Goal: Information Seeking & Learning: Learn about a topic

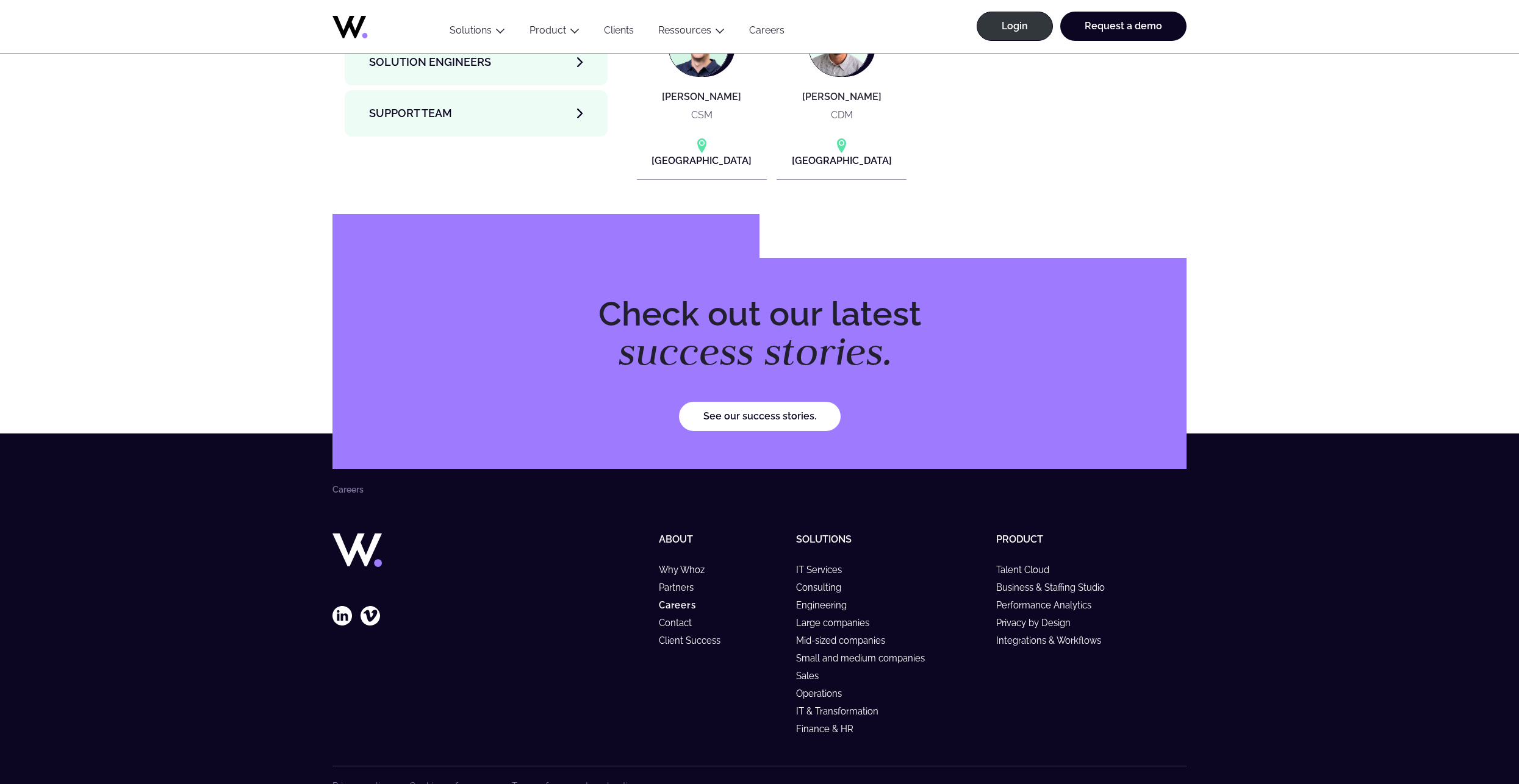
scroll to position [4628, 0]
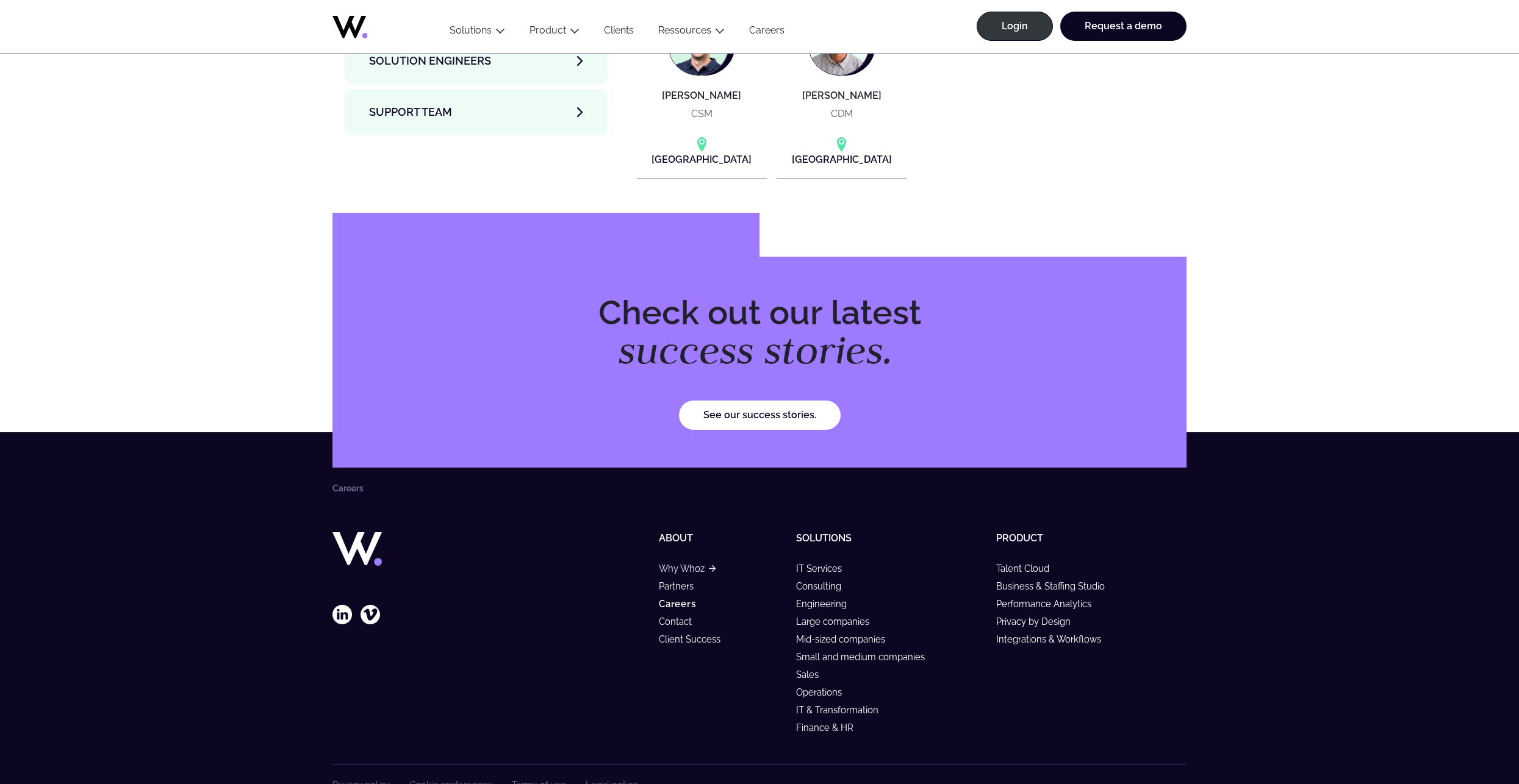
click at [682, 564] on link "Why Whoz" at bounding box center [687, 569] width 57 height 10
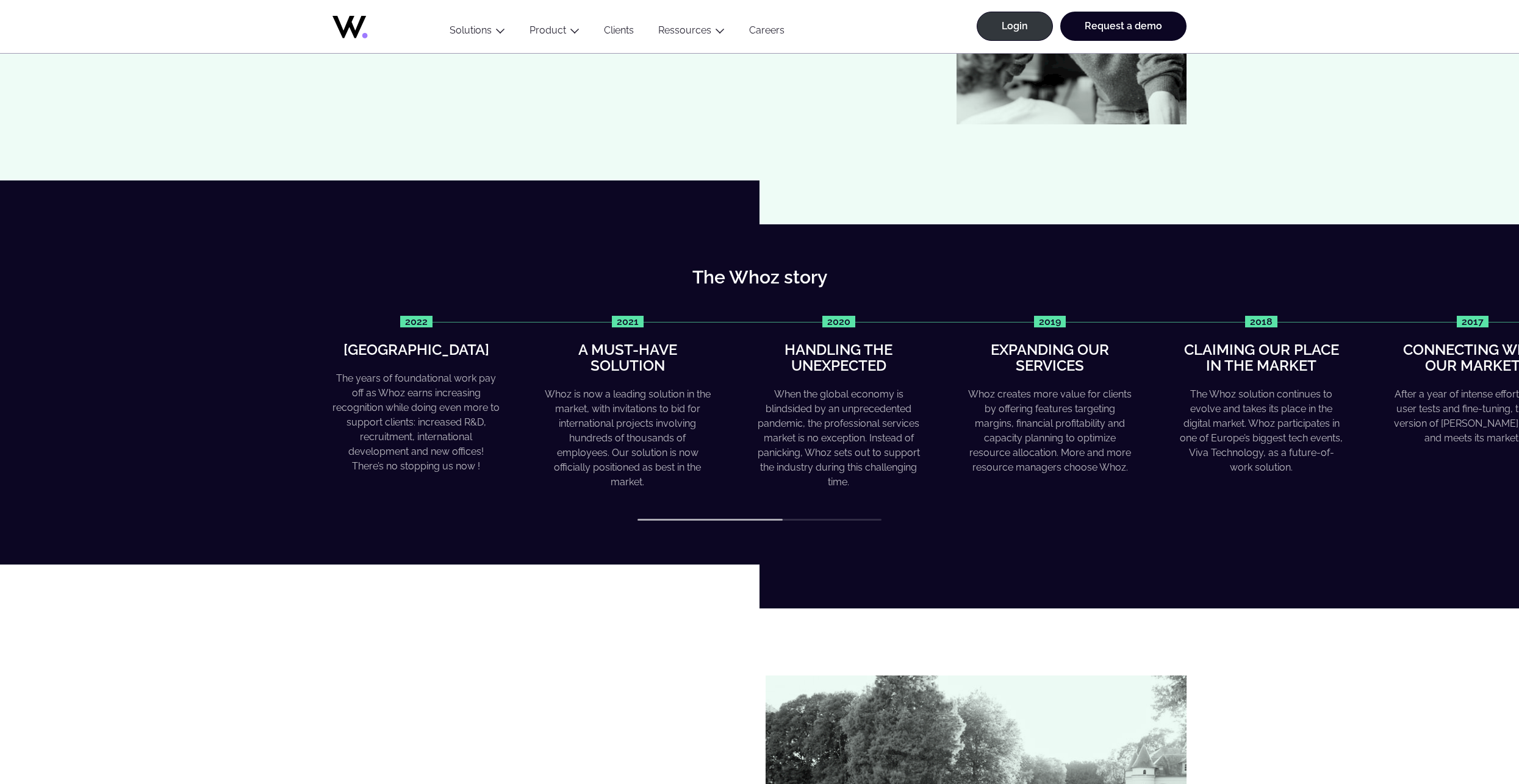
scroll to position [366, 0]
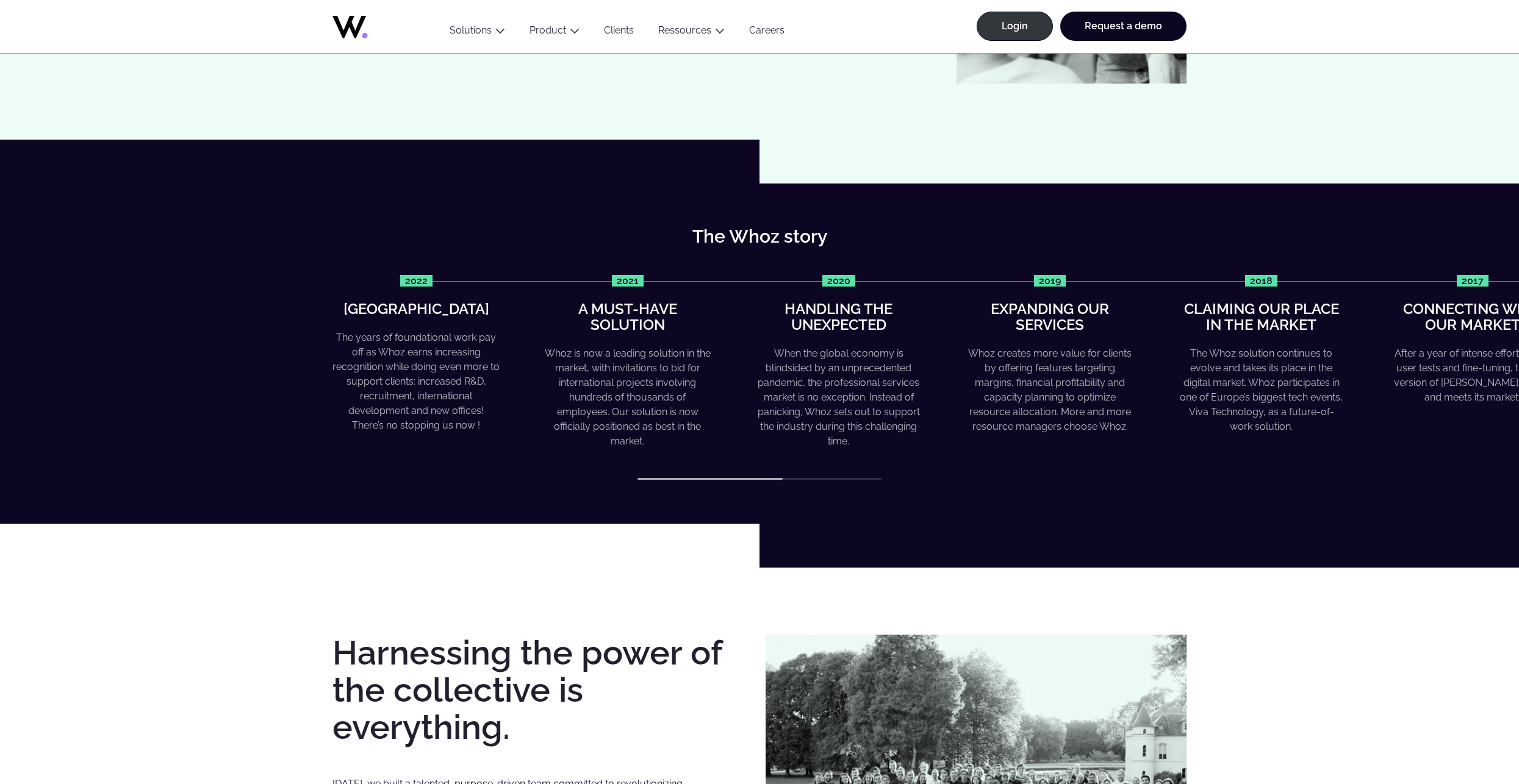
drag, startPoint x: 730, startPoint y: 477, endPoint x: 817, endPoint y: 480, distance: 87.1
click at [817, 480] on div "The Whoz story 2022 Greater heights The years of foundational work pay off as W…" at bounding box center [760, 353] width 1519 height 341
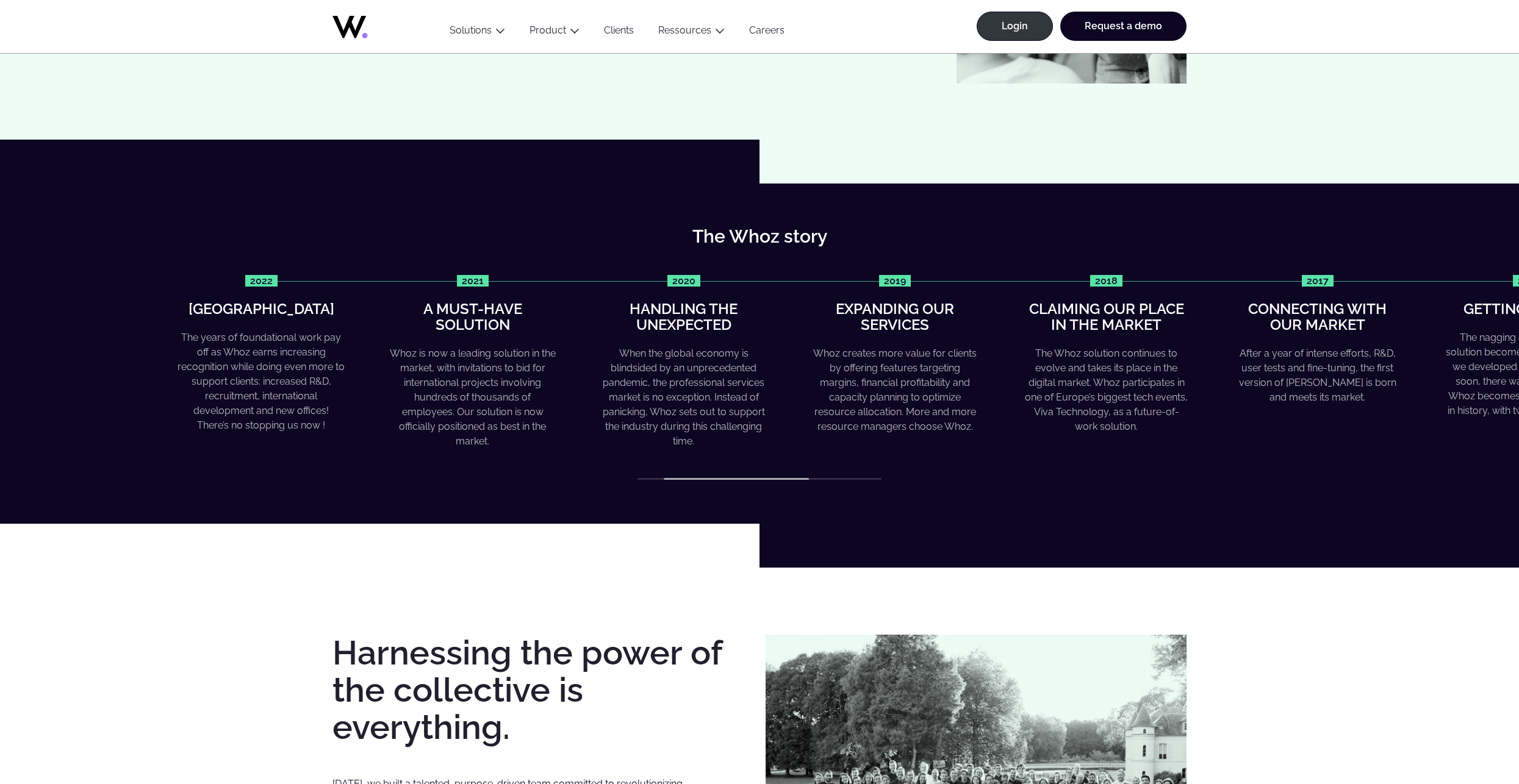
click at [1144, 383] on div "The Whoz solution continues to evolve and takes its place in the digital market…" at bounding box center [1106, 390] width 167 height 88
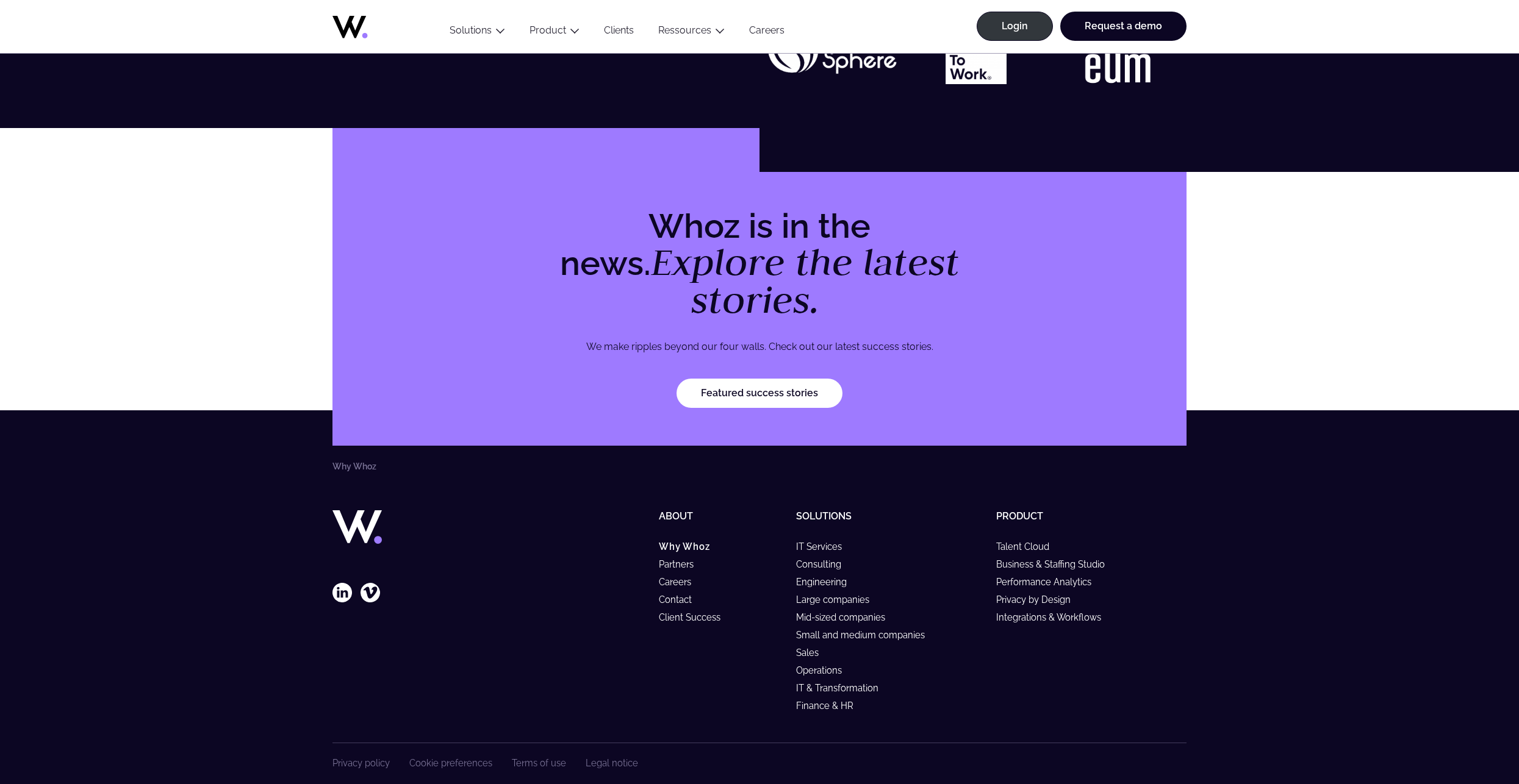
scroll to position [3588, 0]
